Goal: Download file/media

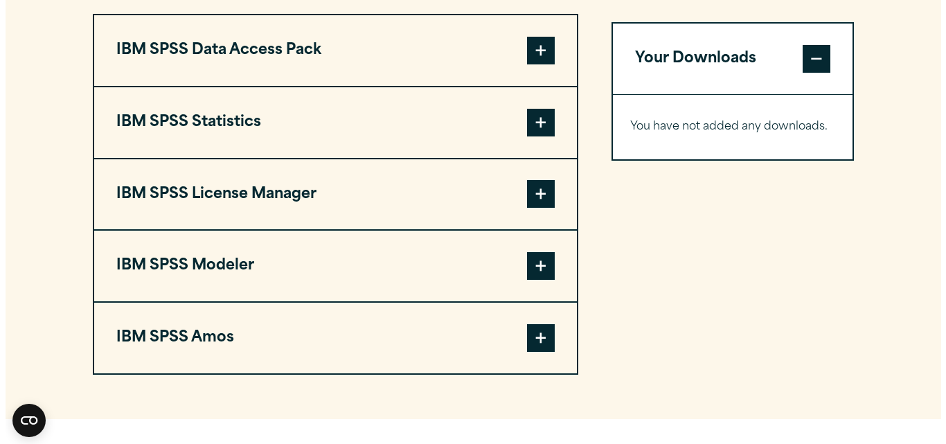
scroll to position [1136, 0]
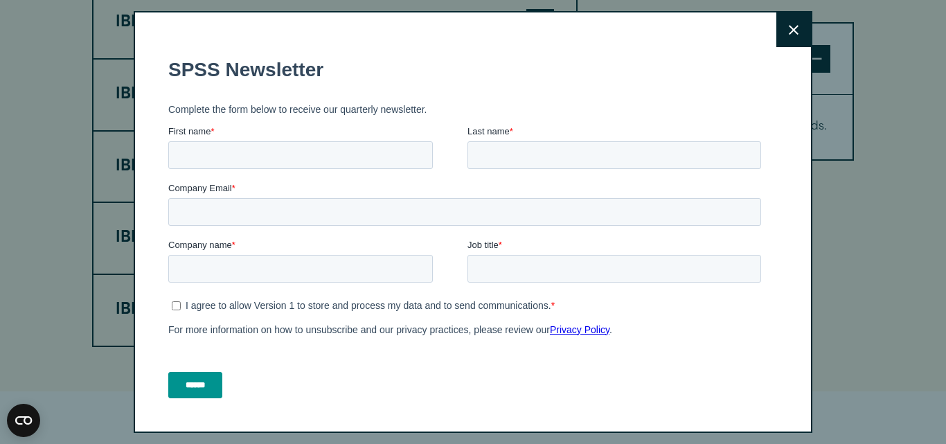
click at [785, 37] on button "Close" at bounding box center [793, 29] width 35 height 35
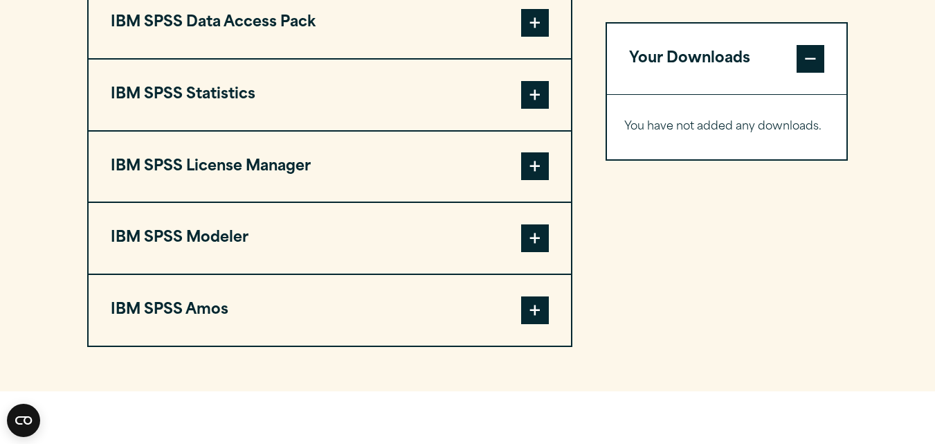
click at [220, 95] on button "IBM SPSS Statistics" at bounding box center [330, 95] width 483 height 71
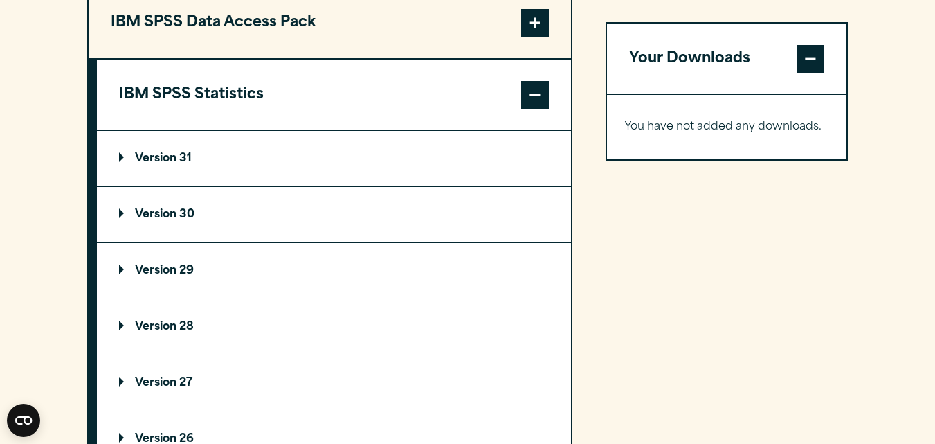
click at [191, 164] on summary "Version 31" at bounding box center [334, 158] width 474 height 55
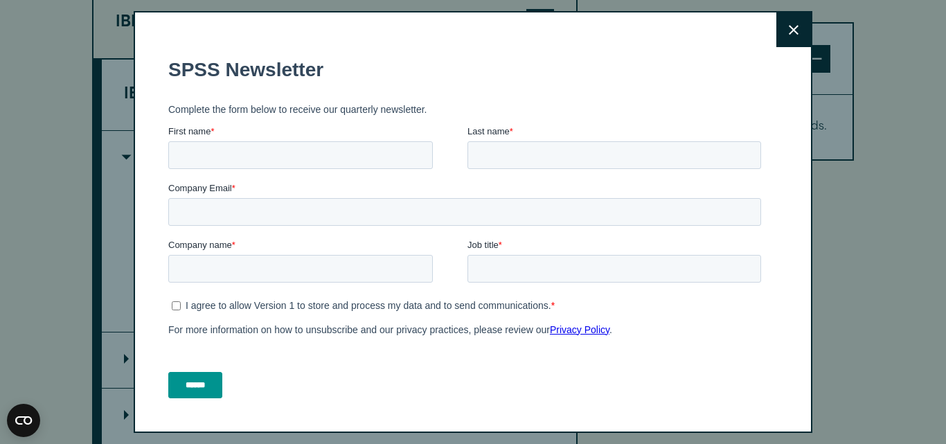
click at [789, 28] on icon at bounding box center [794, 30] width 10 height 10
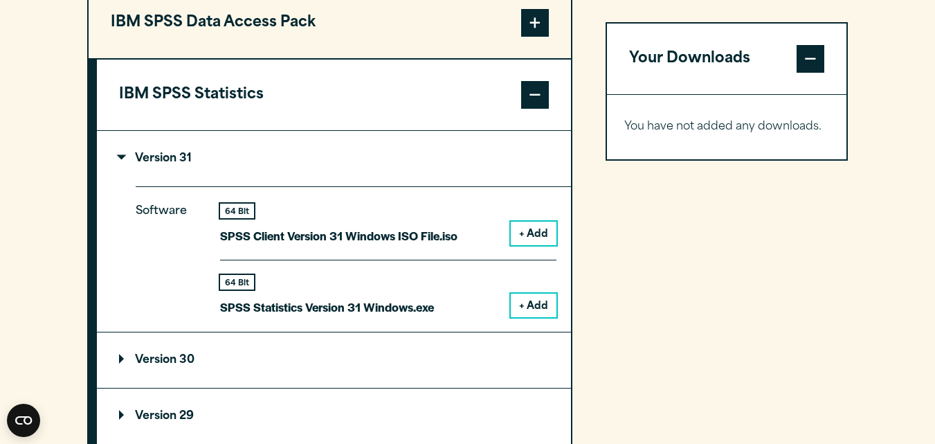
click at [537, 235] on button "+ Add" at bounding box center [534, 234] width 46 height 24
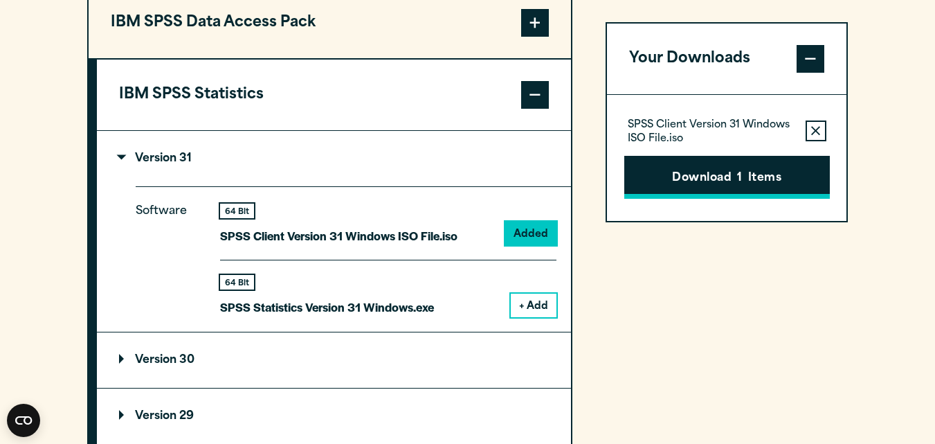
click at [732, 178] on button "Download 1 Items" at bounding box center [728, 177] width 206 height 43
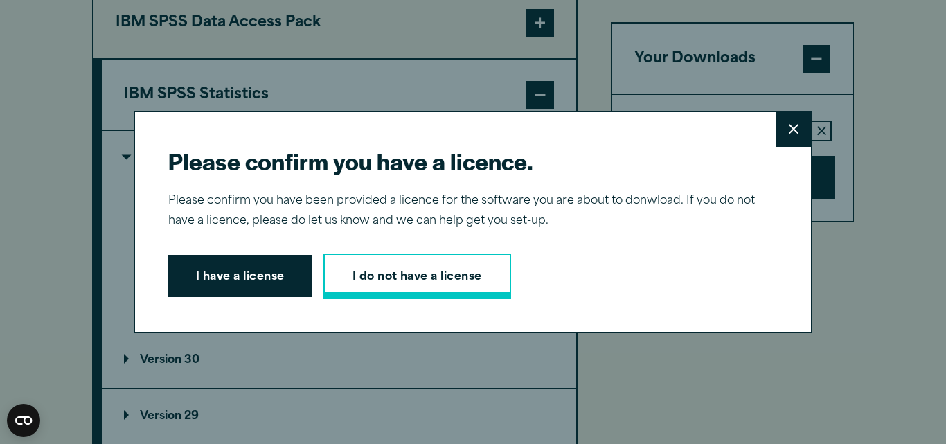
click at [413, 276] on link "I do not have a license" at bounding box center [417, 276] width 188 height 46
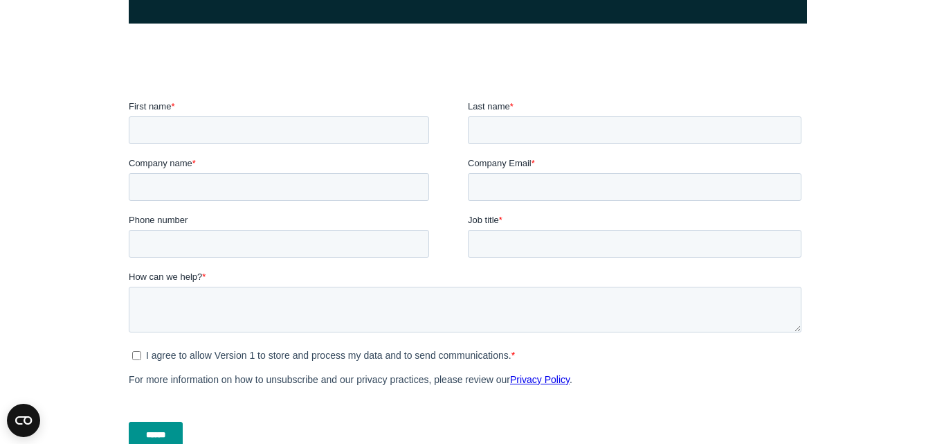
scroll to position [443, 0]
